Goal: Navigation & Orientation: Find specific page/section

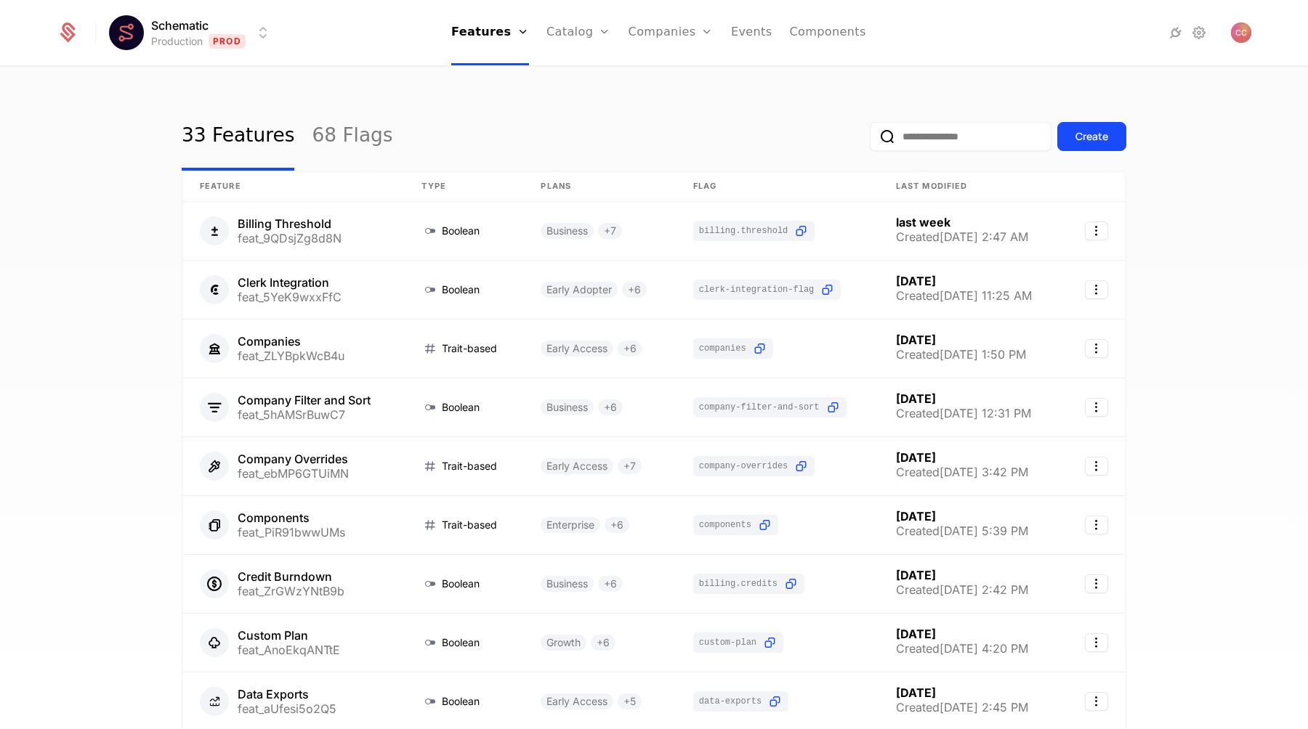
click at [910, 140] on input "email" at bounding box center [961, 136] width 182 height 29
type input "********"
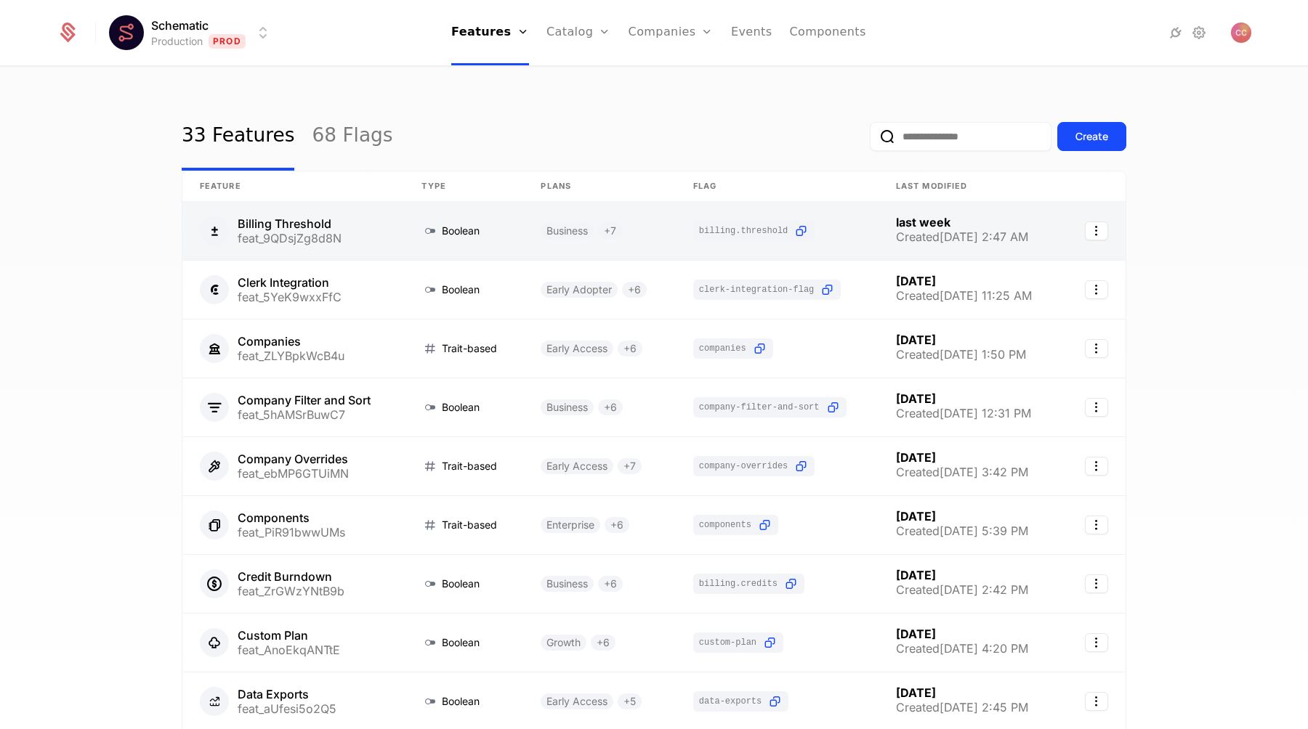
scroll to position [183, 0]
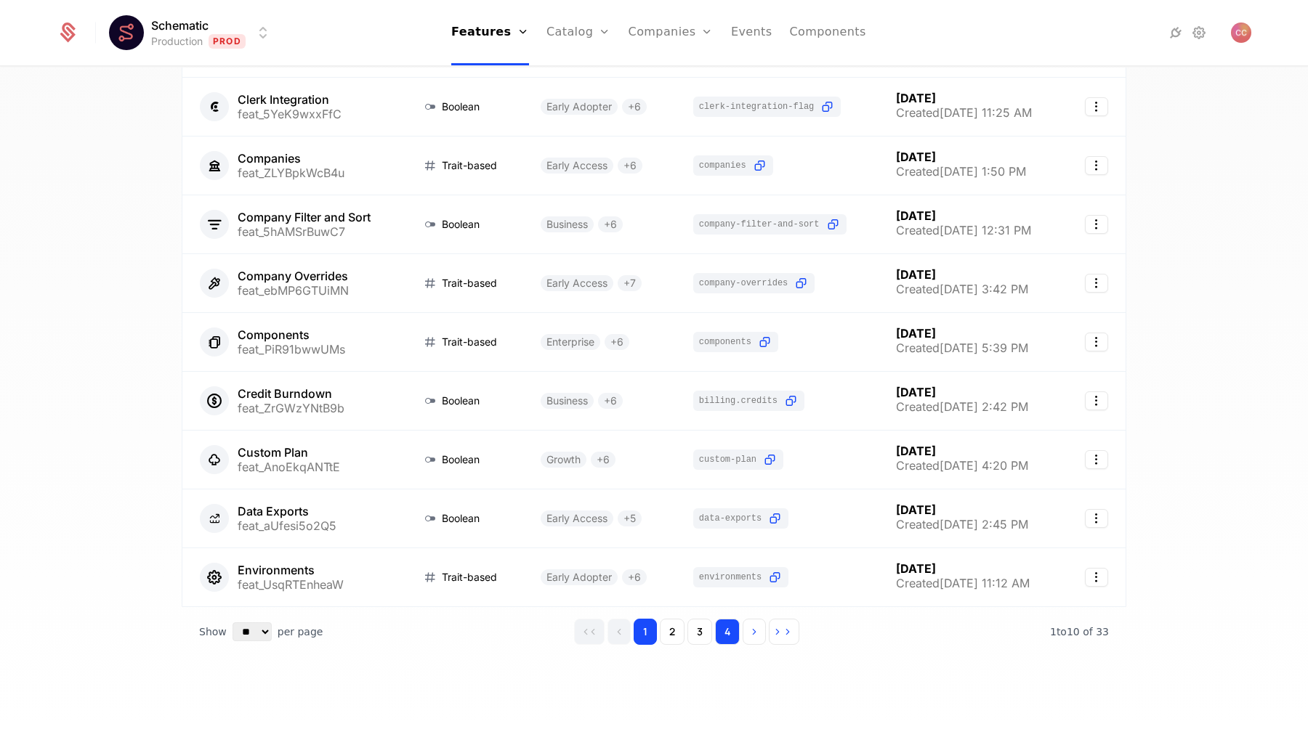
click at [734, 632] on button "4" at bounding box center [727, 632] width 25 height 26
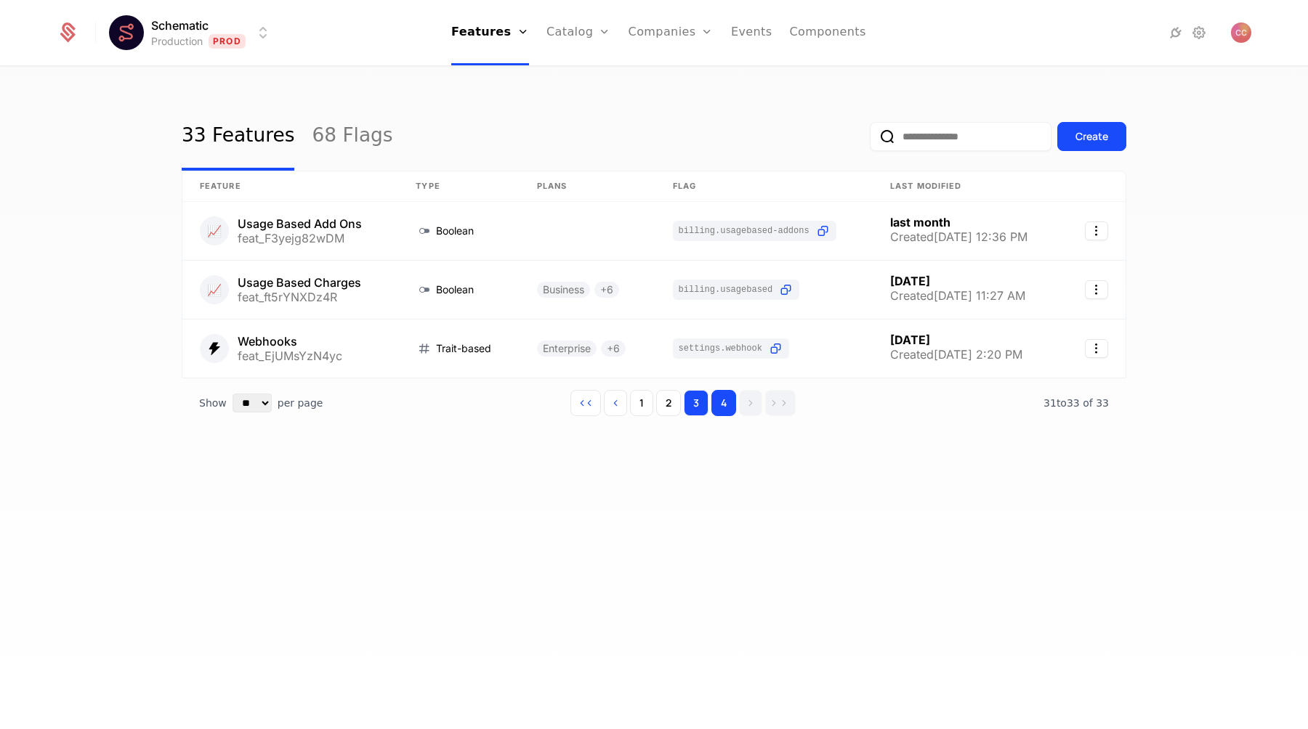
click at [700, 400] on button "3" at bounding box center [696, 403] width 25 height 26
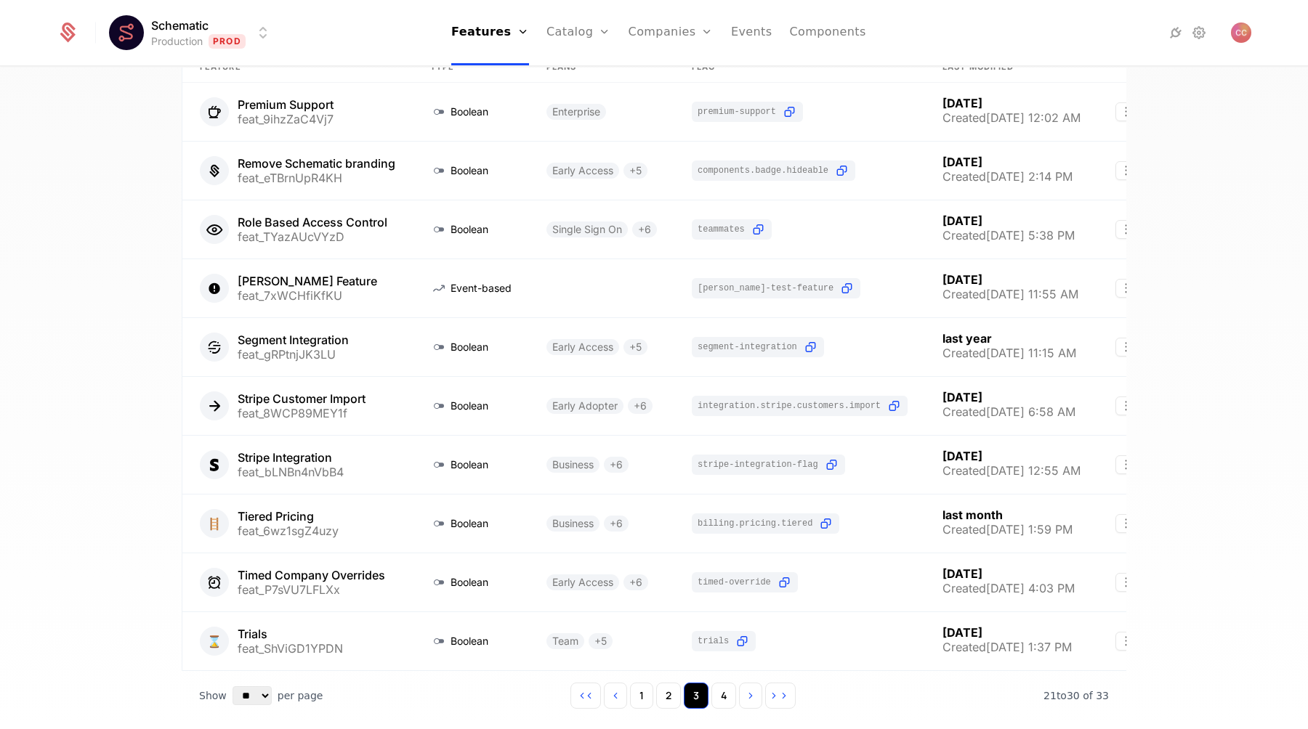
scroll to position [147, 0]
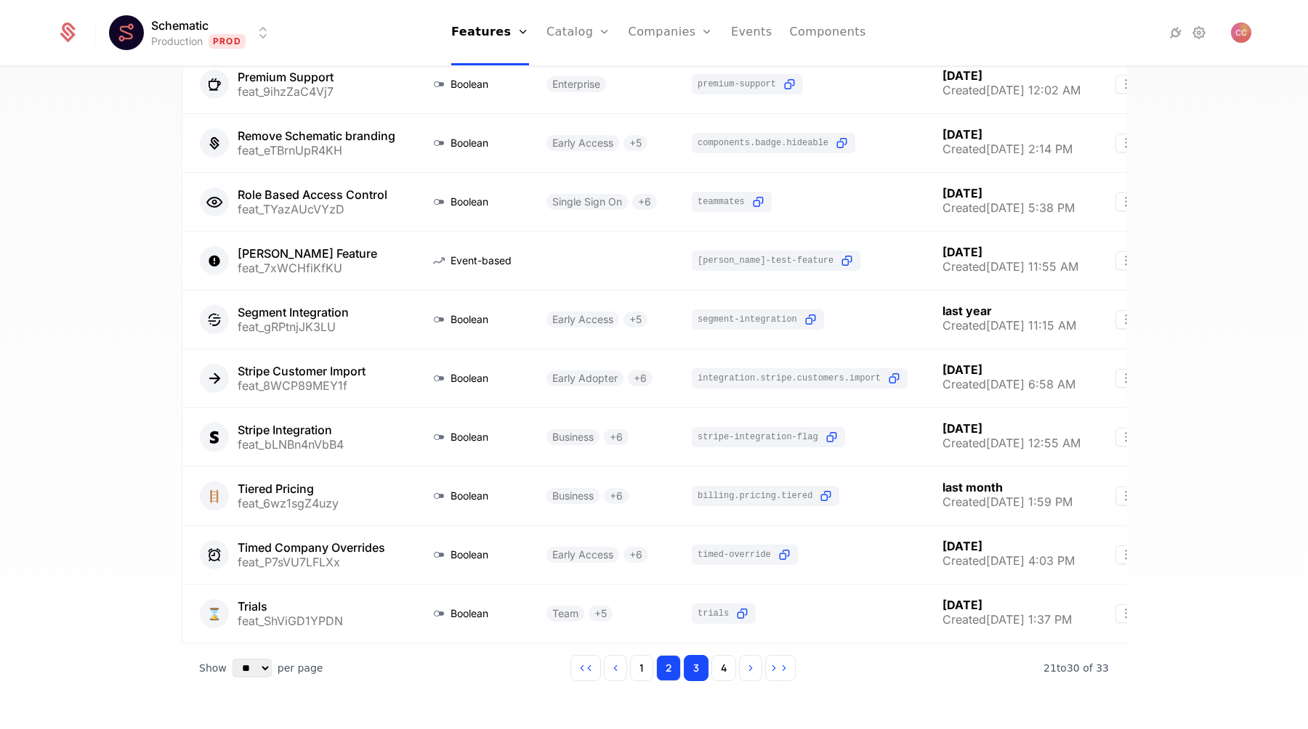
click at [675, 665] on button "2" at bounding box center [668, 668] width 25 height 26
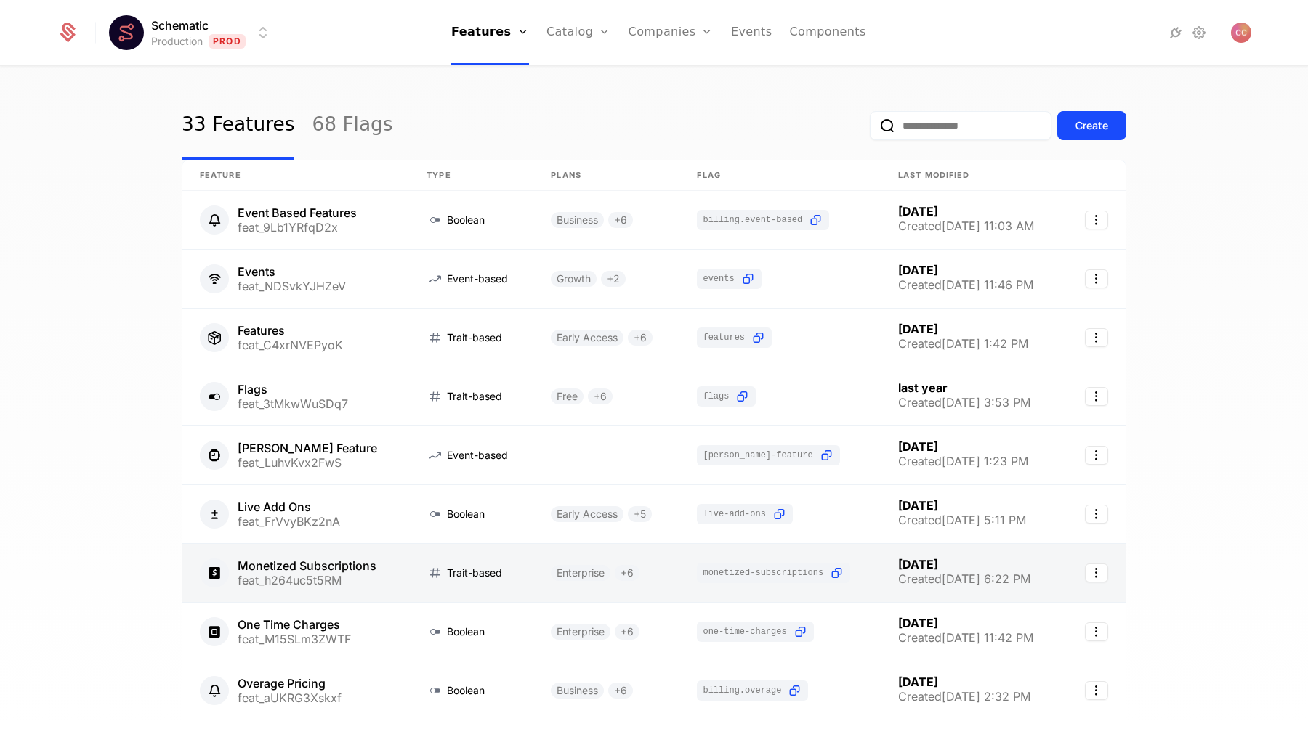
scroll to position [183, 0]
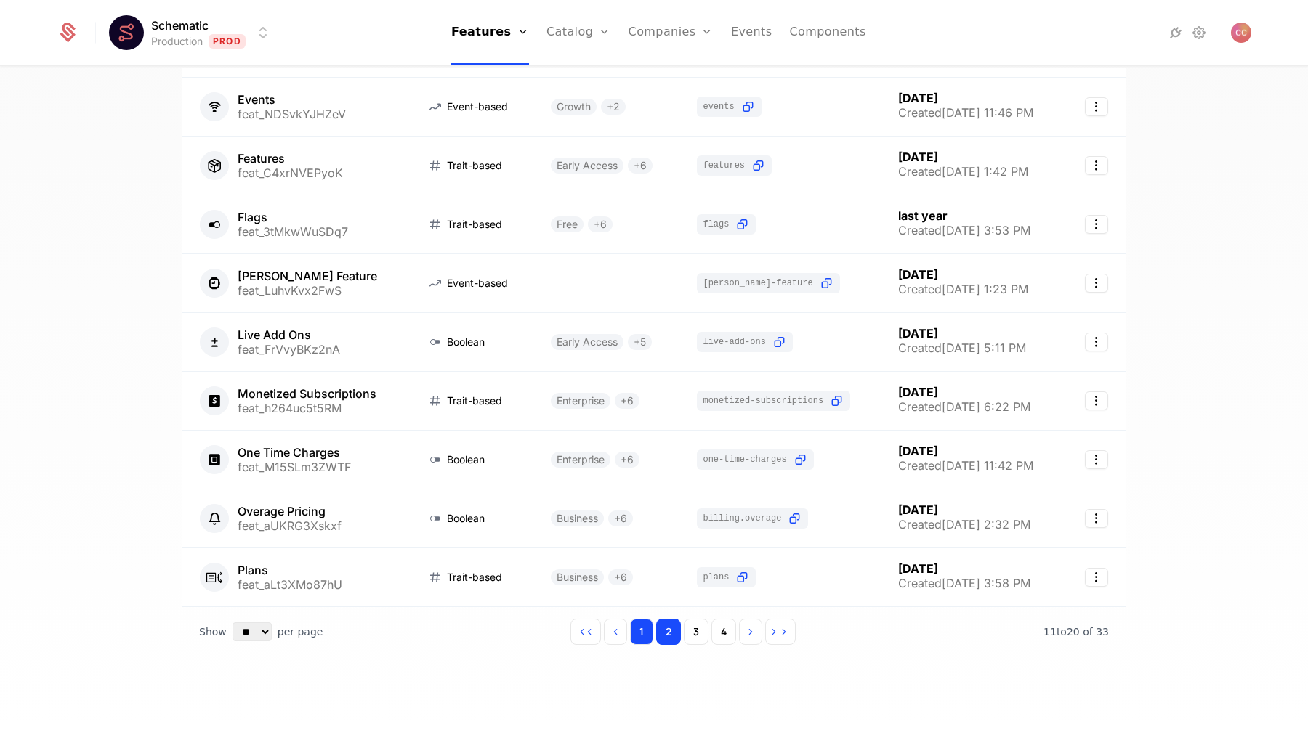
click at [641, 625] on button "1" at bounding box center [641, 632] width 23 height 26
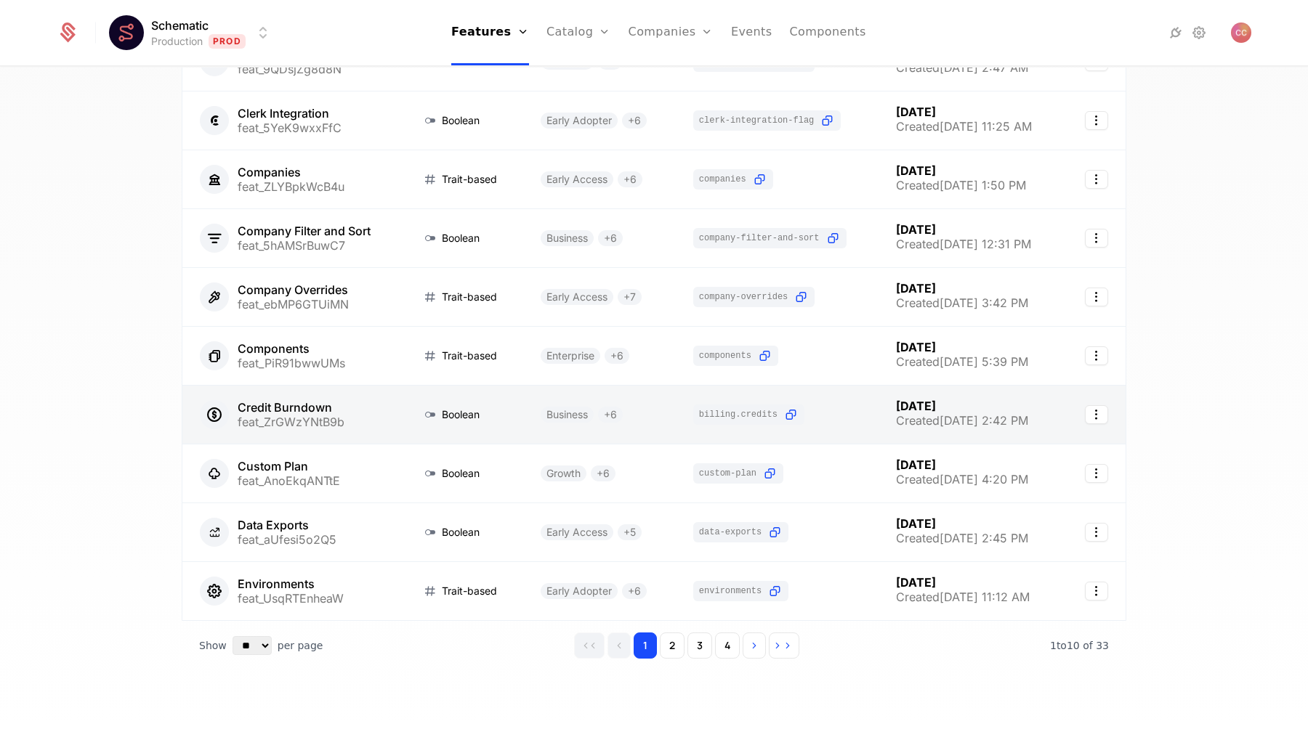
scroll to position [183, 0]
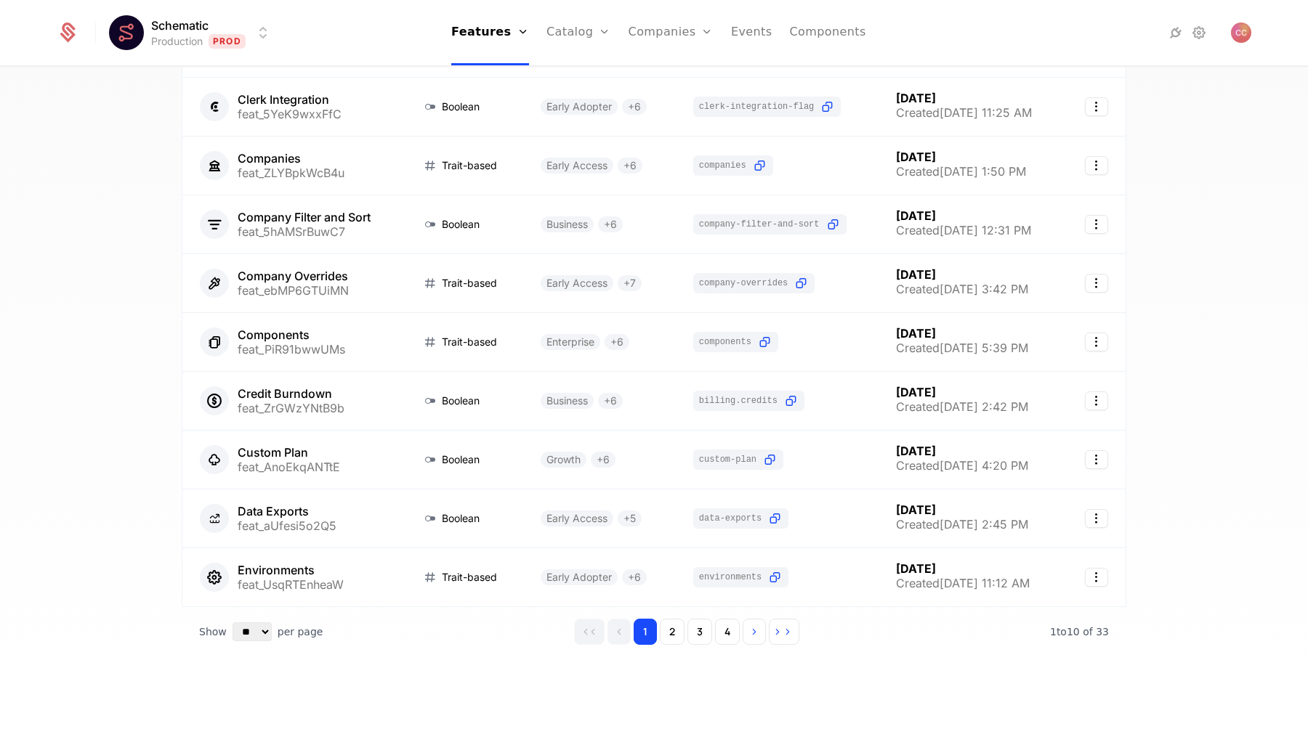
click at [217, 45] on html "Schematic Production Prod Features Features Flags Catalog Plans Add Ons Credits…" at bounding box center [654, 364] width 1308 height 729
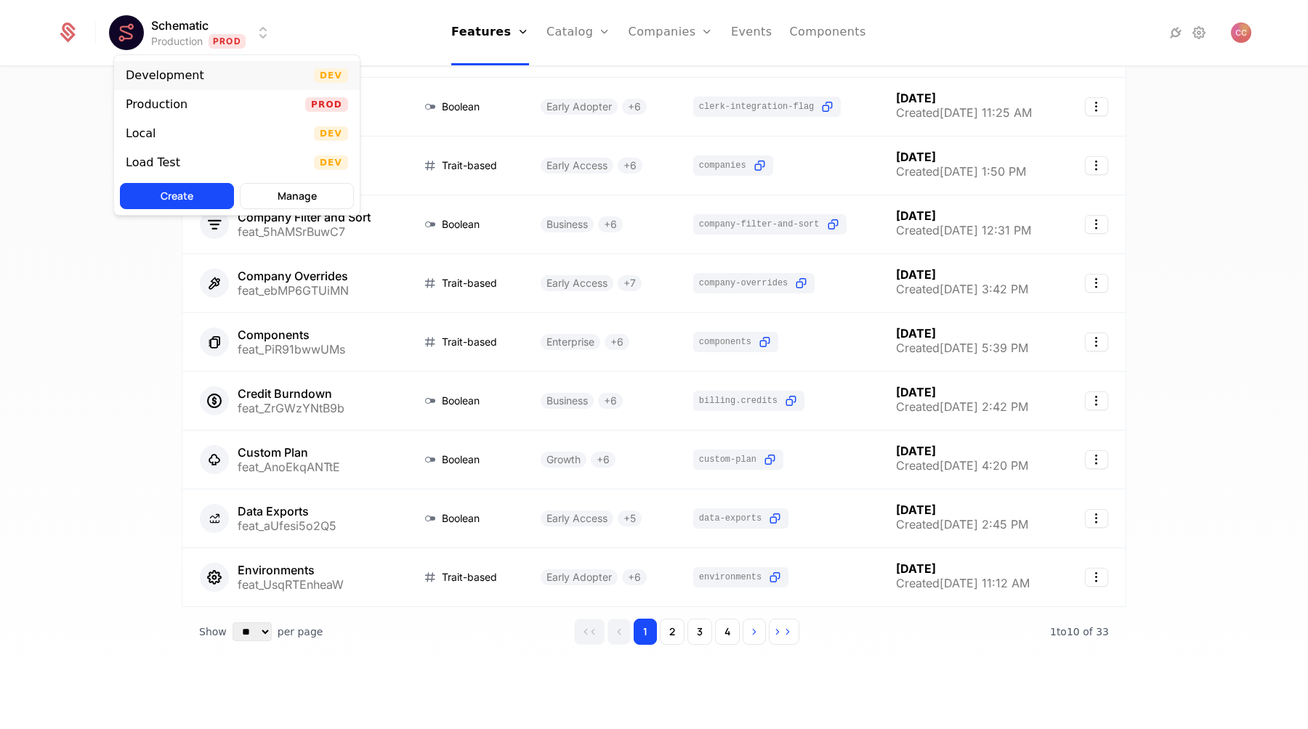
click at [208, 74] on div "Development Dev" at bounding box center [237, 75] width 246 height 29
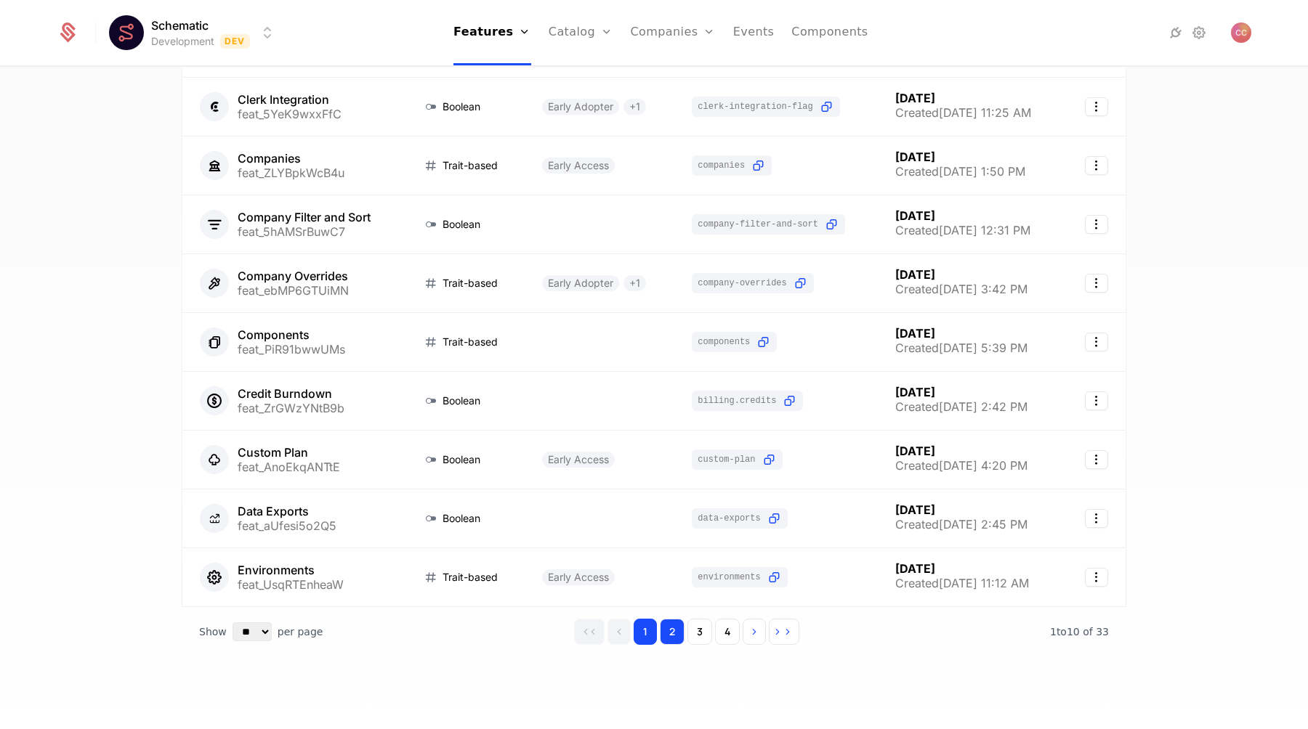
click at [665, 621] on button "2" at bounding box center [672, 632] width 25 height 26
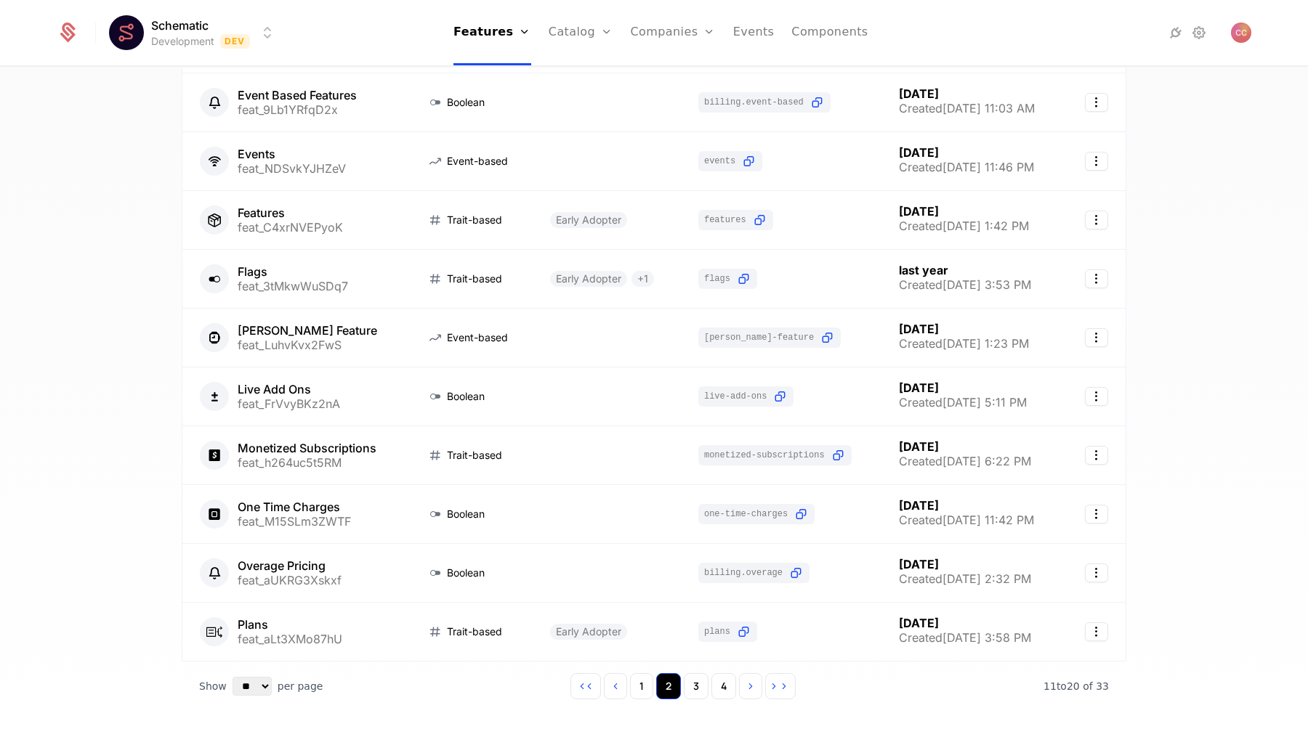
scroll to position [138, 0]
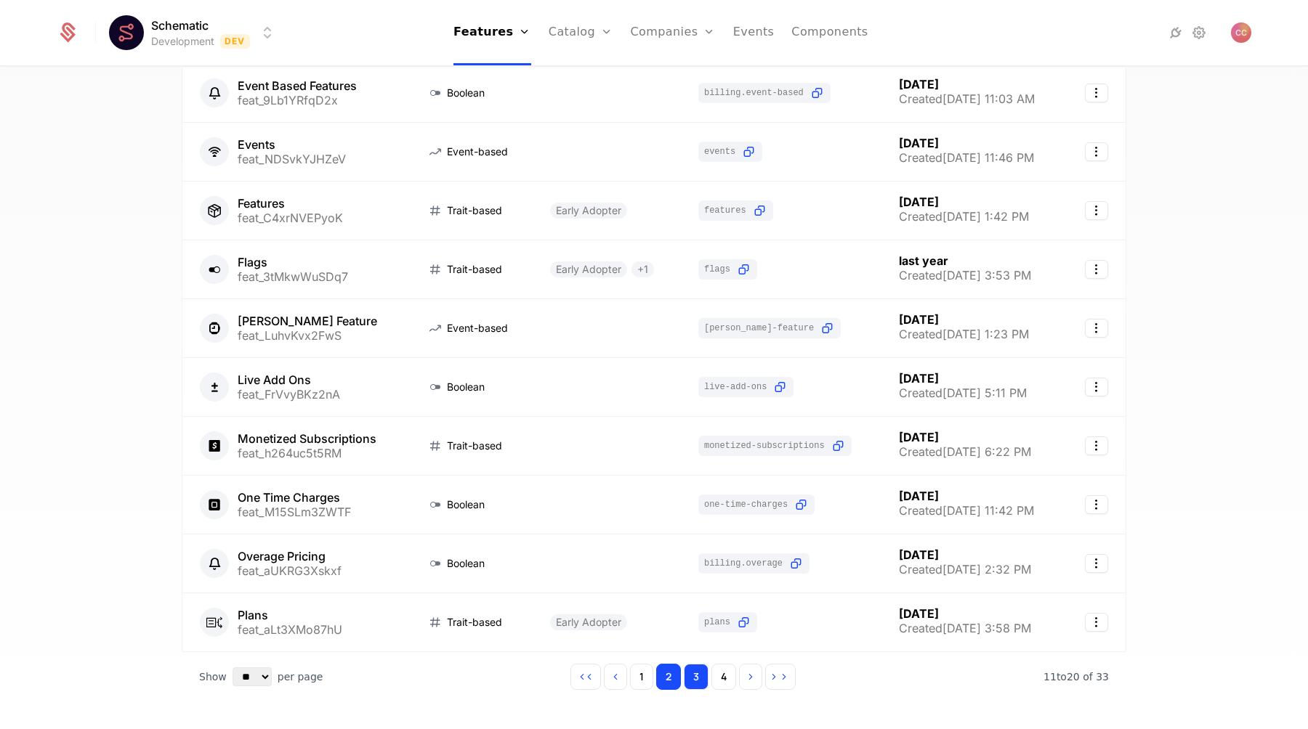
click at [698, 668] on button "3" at bounding box center [696, 677] width 25 height 26
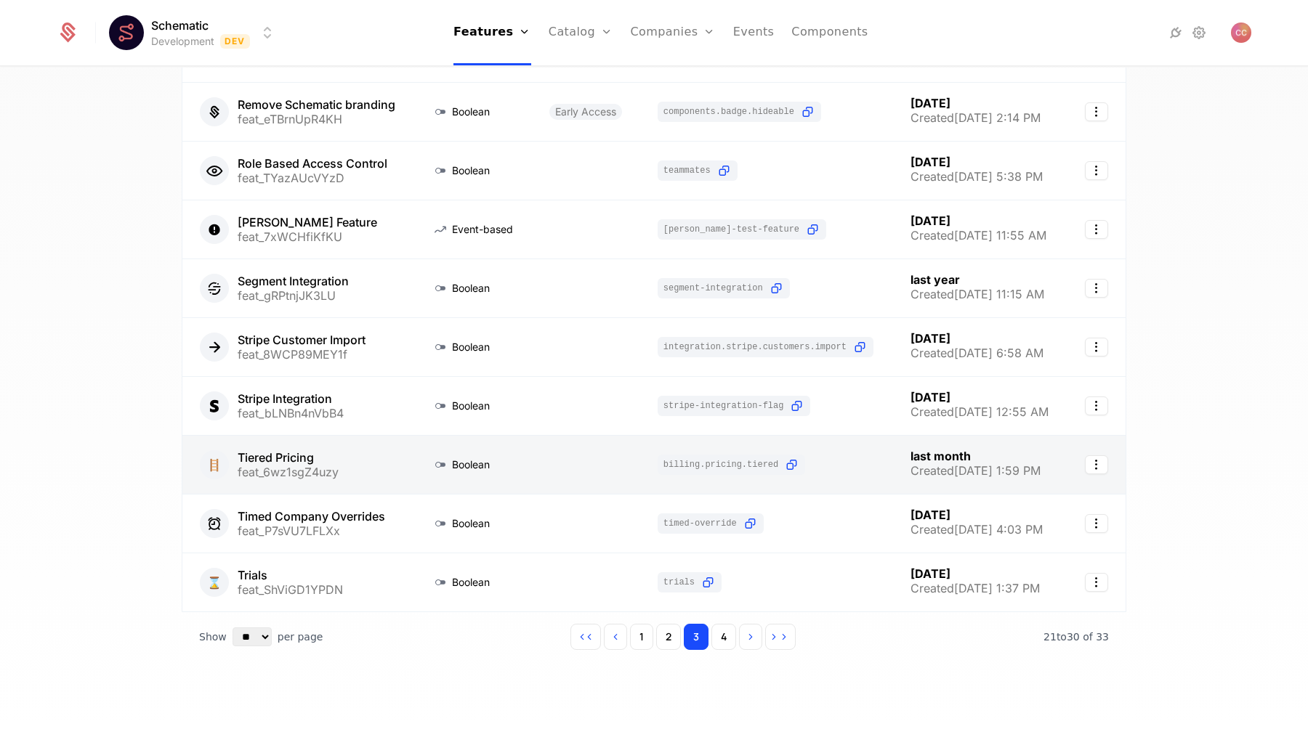
scroll to position [183, 0]
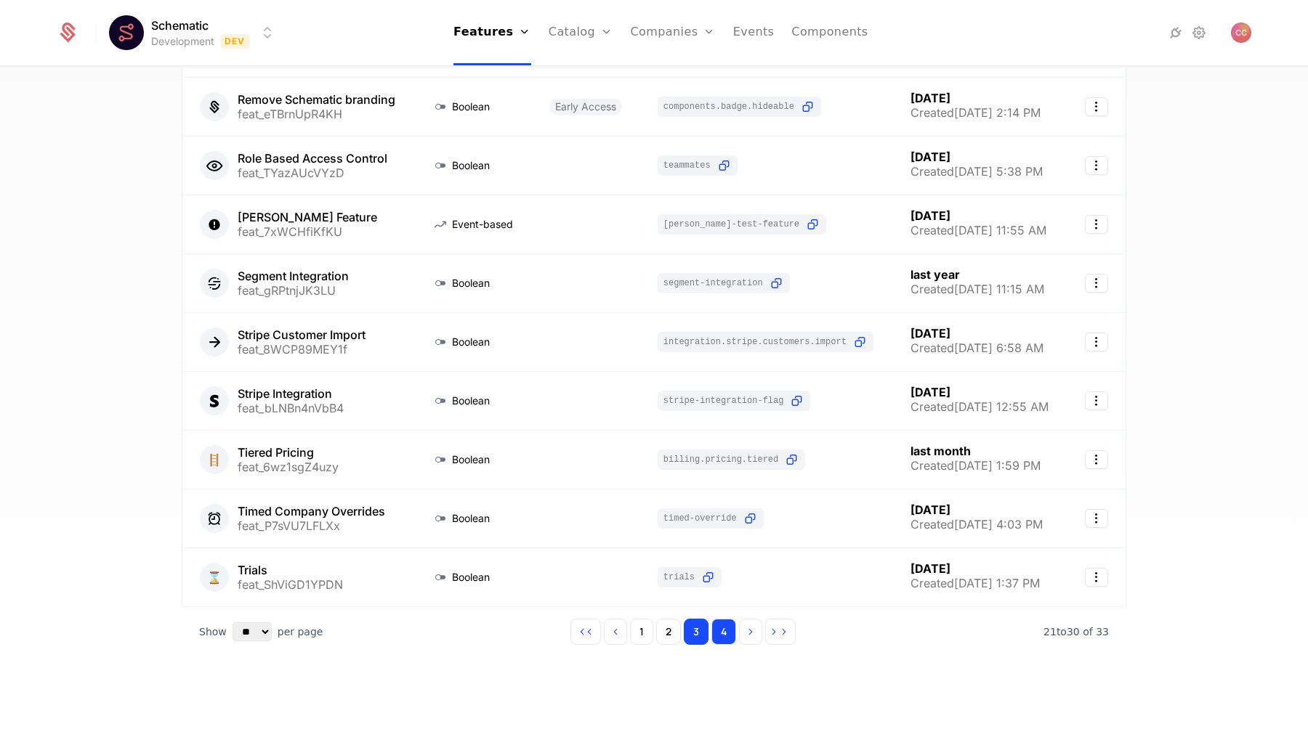
click at [719, 628] on button "4" at bounding box center [723, 632] width 25 height 26
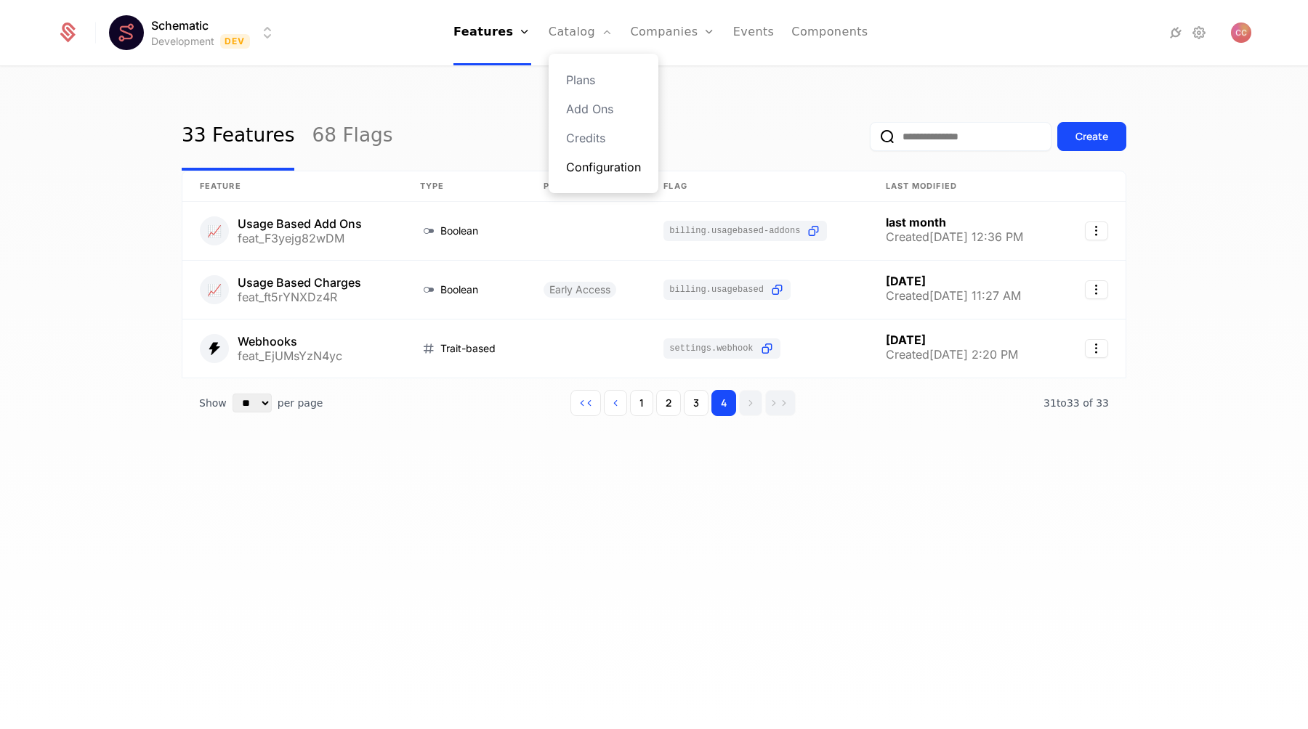
click at [587, 159] on link "Configuration" at bounding box center [603, 166] width 75 height 17
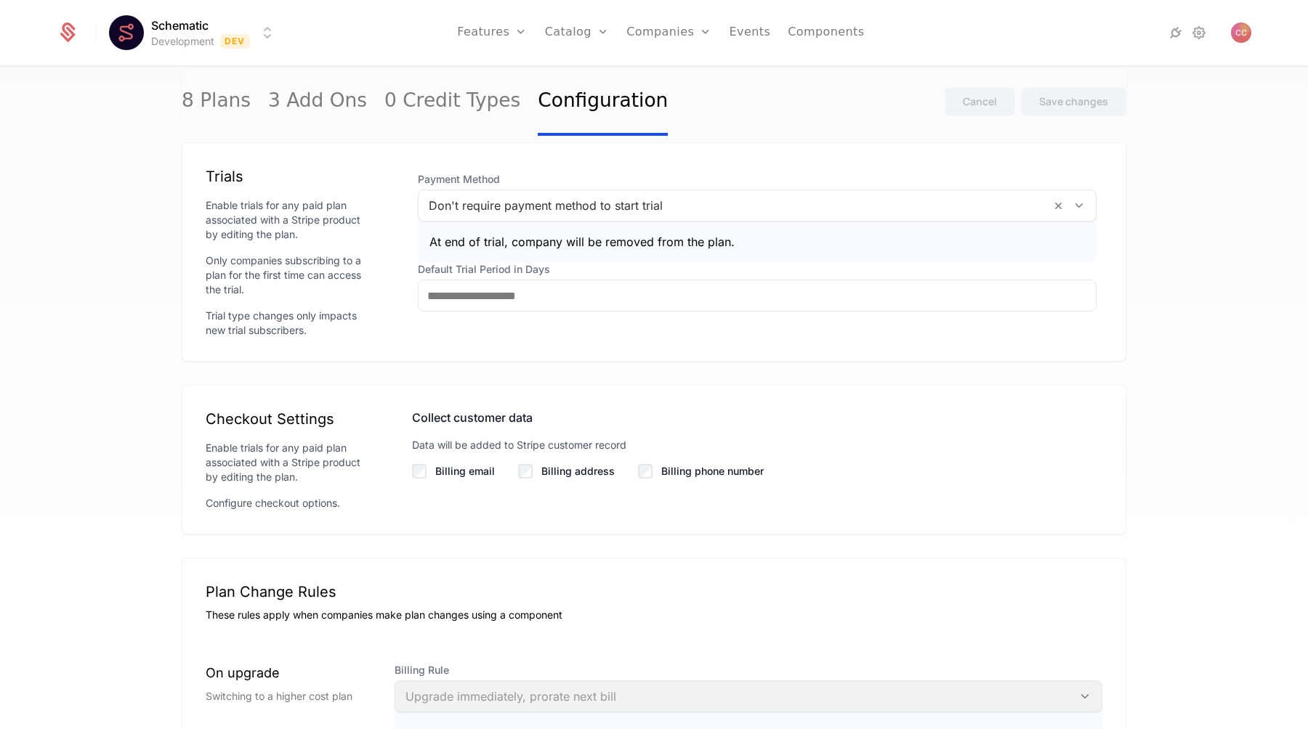
scroll to position [982, 0]
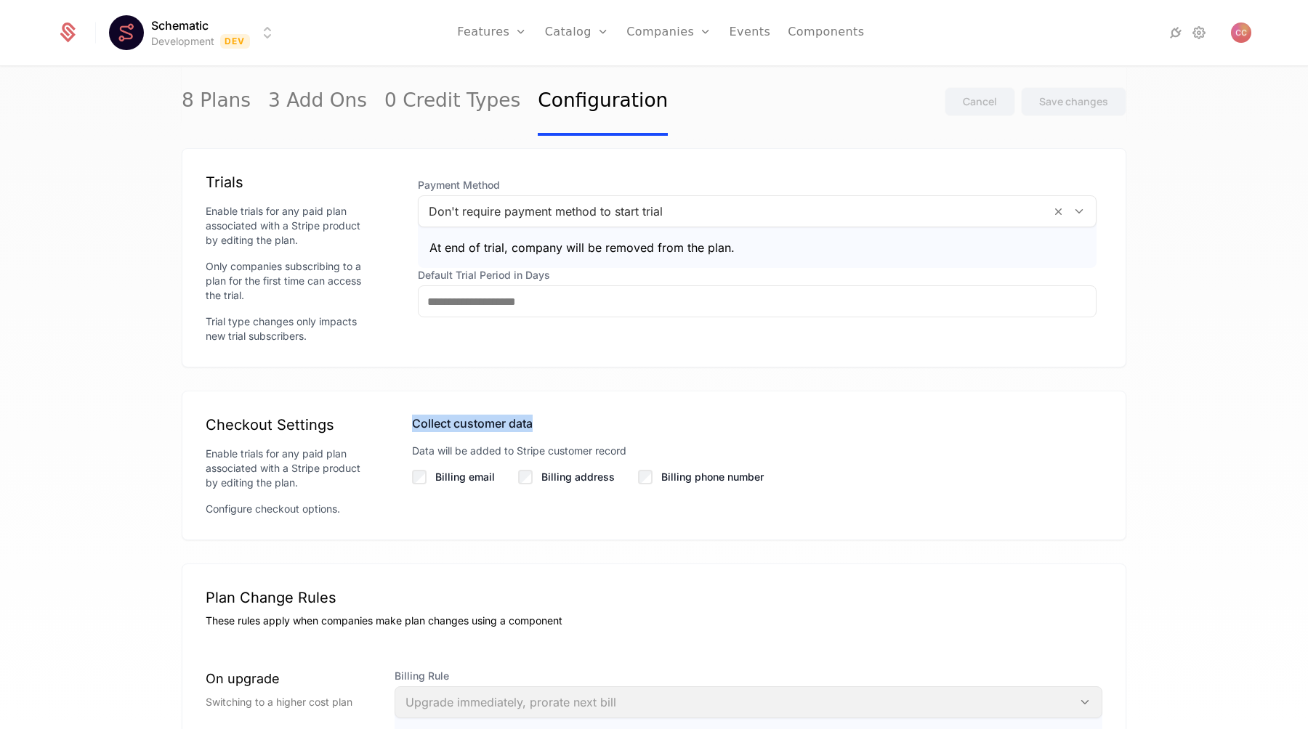
drag, startPoint x: 414, startPoint y: 422, endPoint x: 633, endPoint y: 421, distance: 219.4
click at [633, 421] on div "Collect customer data" at bounding box center [757, 423] width 690 height 17
copy div "Collect customer data"
